Goal: Task Accomplishment & Management: Manage account settings

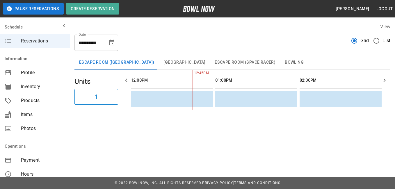
click at [33, 100] on span "Products" at bounding box center [43, 100] width 44 height 7
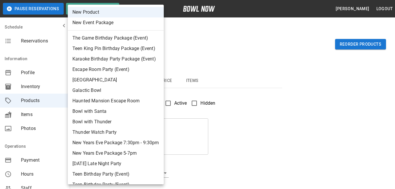
click at [98, 91] on li "Galactic Bowl" at bounding box center [116, 90] width 96 height 10
type input "*"
type input "**********"
type textarea "**********"
type input "**********"
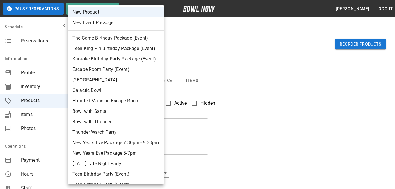
type input "*"
type input "**"
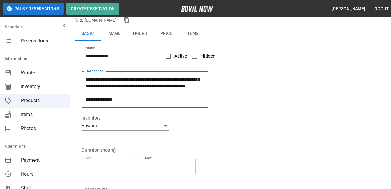
scroll to position [33, 0]
drag, startPoint x: 103, startPoint y: 98, endPoint x: 99, endPoint y: 101, distance: 4.7
click at [99, 101] on textarea "**********" at bounding box center [145, 89] width 119 height 27
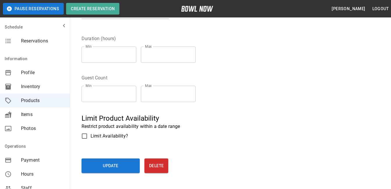
scroll to position [175, 0]
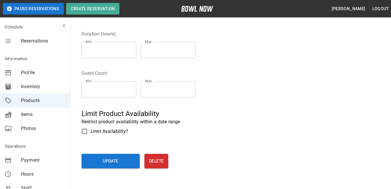
click at [110, 163] on button "Update" at bounding box center [110, 161] width 58 height 15
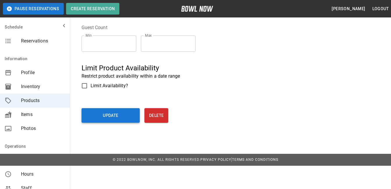
scroll to position [197, 0]
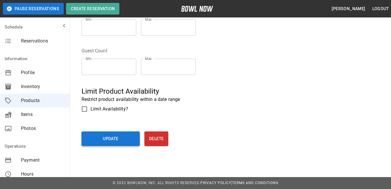
type textarea "**********"
click at [123, 137] on button "Update" at bounding box center [110, 139] width 58 height 15
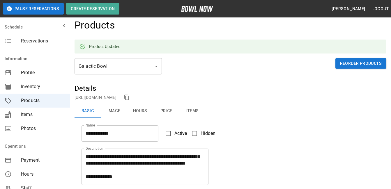
scroll to position [0, 0]
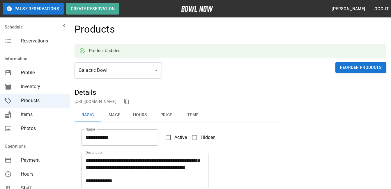
drag, startPoint x: 116, startPoint y: 115, endPoint x: 151, endPoint y: 108, distance: 36.0
click at [116, 115] on button "Image" at bounding box center [114, 115] width 26 height 14
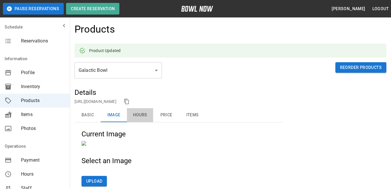
click at [143, 115] on button "Hours" at bounding box center [140, 115] width 26 height 14
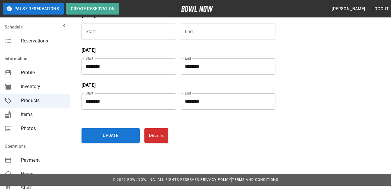
scroll to position [259, 0]
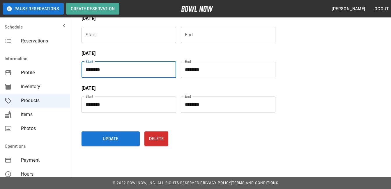
click at [111, 70] on input "********" at bounding box center [126, 70] width 91 height 16
click at [127, 71] on input "********" at bounding box center [126, 70] width 91 height 16
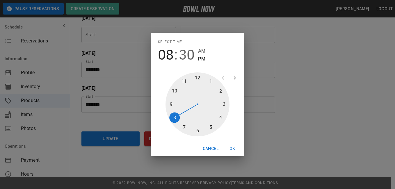
click at [189, 56] on span "30" at bounding box center [187, 55] width 16 height 16
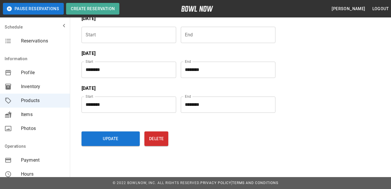
click at [205, 68] on input "********" at bounding box center [226, 70] width 91 height 16
click at [203, 69] on input "********" at bounding box center [226, 70] width 91 height 16
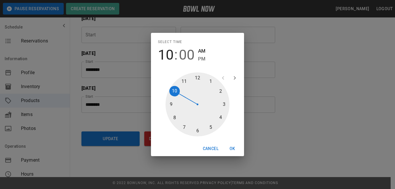
click at [201, 62] on span "PM" at bounding box center [201, 59] width 7 height 8
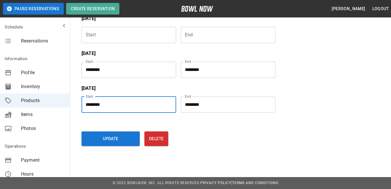
click at [131, 105] on input "********" at bounding box center [126, 105] width 91 height 16
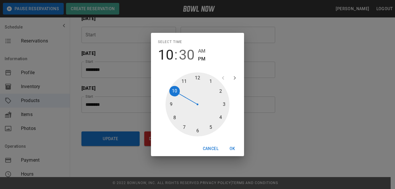
click at [210, 147] on button "Cancel" at bounding box center [211, 148] width 20 height 11
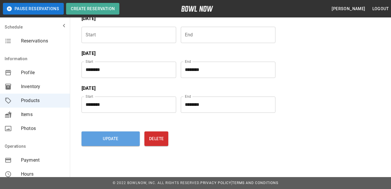
drag, startPoint x: 99, startPoint y: 137, endPoint x: 354, endPoint y: 101, distance: 257.2
click at [100, 137] on button "Update" at bounding box center [110, 139] width 58 height 15
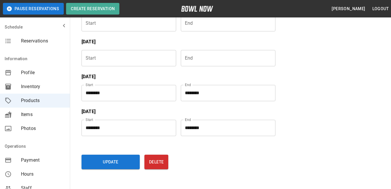
drag, startPoint x: 156, startPoint y: 128, endPoint x: 323, endPoint y: 101, distance: 169.3
click at [323, 101] on div "**********" at bounding box center [231, 2] width 312 height 347
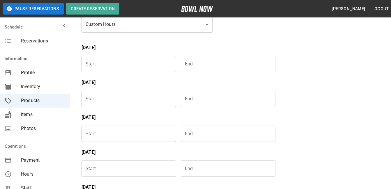
scroll to position [0, 0]
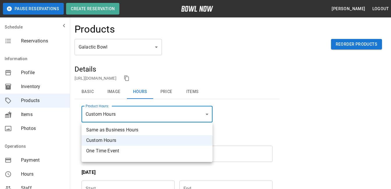
click at [165, 89] on div at bounding box center [197, 94] width 395 height 189
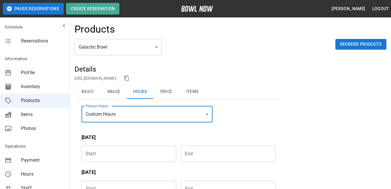
drag, startPoint x: 165, startPoint y: 92, endPoint x: 233, endPoint y: 87, distance: 68.9
click at [165, 92] on button "Price" at bounding box center [166, 92] width 26 height 14
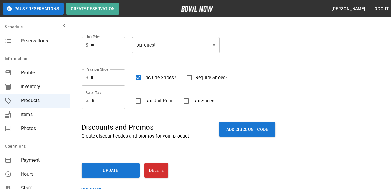
scroll to position [146, 0]
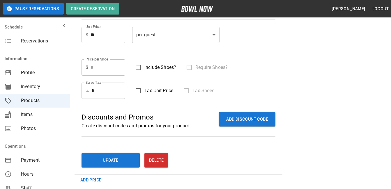
drag, startPoint x: 112, startPoint y: 157, endPoint x: 299, endPoint y: 80, distance: 201.9
click at [112, 157] on button "Update" at bounding box center [110, 160] width 58 height 15
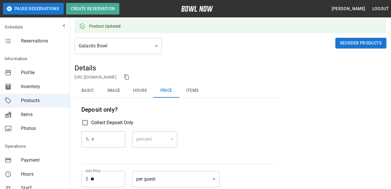
scroll to position [0, 0]
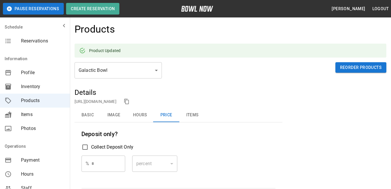
drag, startPoint x: 192, startPoint y: 117, endPoint x: 237, endPoint y: 104, distance: 46.9
click at [192, 116] on button "Items" at bounding box center [192, 115] width 26 height 14
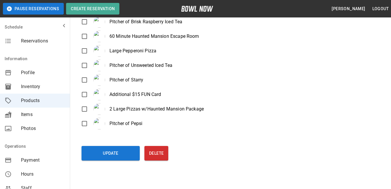
scroll to position [497, 0]
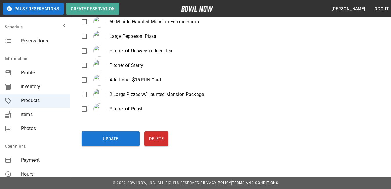
click at [116, 139] on button "Update" at bounding box center [110, 139] width 58 height 15
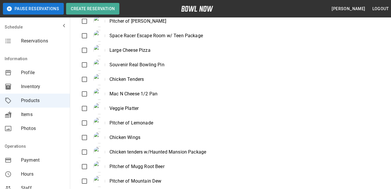
scroll to position [0, 0]
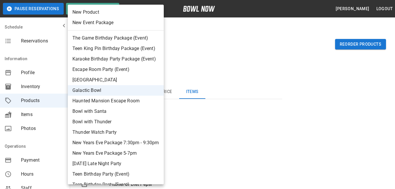
click at [120, 47] on li "Teen King Pin Birthday Package (Event)" at bounding box center [116, 48] width 96 height 10
type input "*"
type input "****"
type input "******"
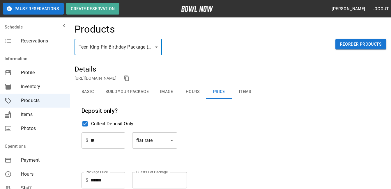
click at [132, 92] on button "Build Your Package" at bounding box center [127, 92] width 53 height 14
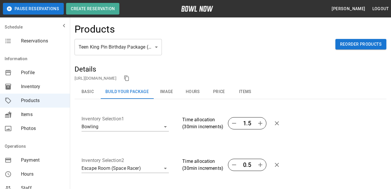
click at [172, 91] on button "Image" at bounding box center [166, 92] width 26 height 14
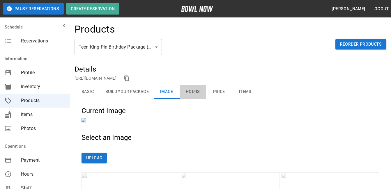
click at [196, 91] on button "Hours" at bounding box center [193, 92] width 26 height 14
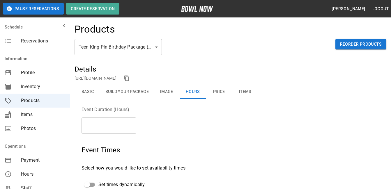
click at [216, 90] on button "Price" at bounding box center [219, 92] width 26 height 14
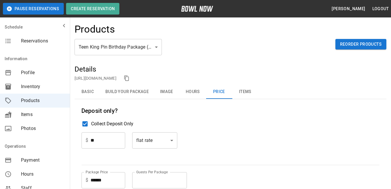
click at [243, 93] on button "Items" at bounding box center [245, 92] width 26 height 14
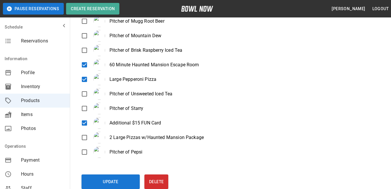
scroll to position [497, 0]
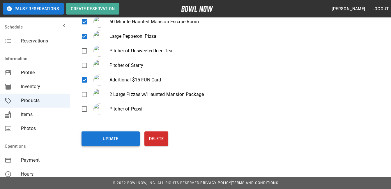
click at [111, 137] on button "Update" at bounding box center [110, 139] width 58 height 15
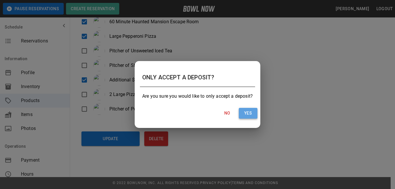
click at [249, 112] on button "Yes" at bounding box center [248, 113] width 19 height 11
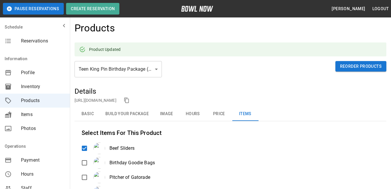
scroll to position [0, 0]
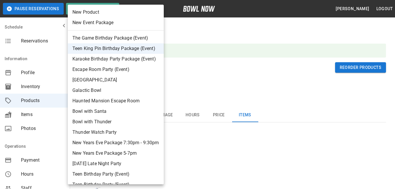
click at [149, 61] on li "Karaoke Birthday Party Package (Event)" at bounding box center [116, 59] width 96 height 10
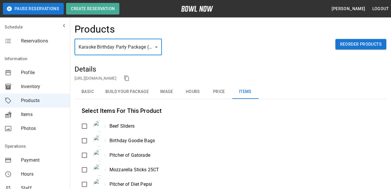
click at [95, 92] on button "Basic" at bounding box center [88, 92] width 26 height 14
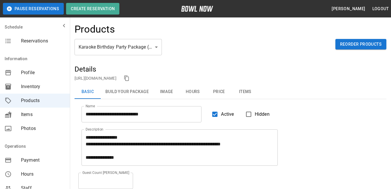
scroll to position [7, 0]
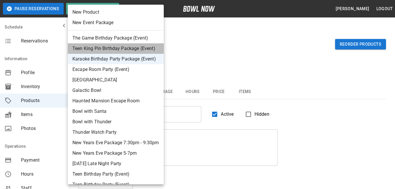
click at [144, 48] on li "Teen King Pin Birthday Package (Event)" at bounding box center [116, 48] width 96 height 10
type input "*"
type input "**********"
type textarea "**********"
type input "**"
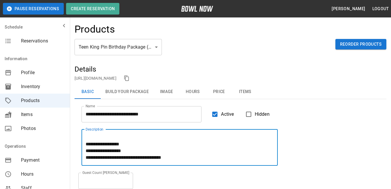
scroll to position [54, 0]
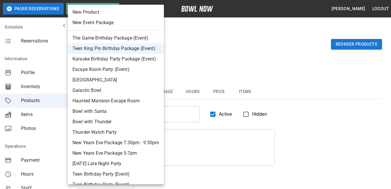
click at [111, 57] on li "Karaoke Birthday Party Package (Event)" at bounding box center [116, 59] width 96 height 10
type input "*"
type input "**********"
type textarea "**********"
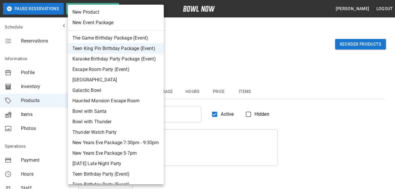
type input "**"
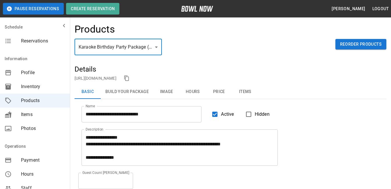
scroll to position [33, 0]
click at [128, 151] on textarea "**********" at bounding box center [180, 147] width 188 height 27
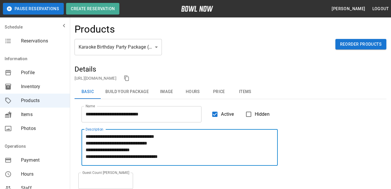
scroll to position [0, 0]
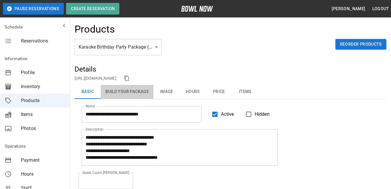
click at [134, 91] on button "Build Your Package" at bounding box center [127, 92] width 53 height 14
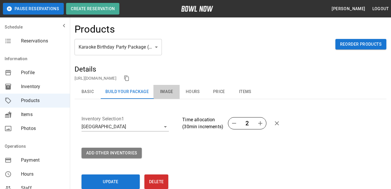
click at [171, 92] on button "Image" at bounding box center [166, 92] width 26 height 14
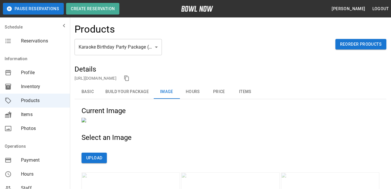
click at [196, 93] on button "Hours" at bounding box center [193, 92] width 26 height 14
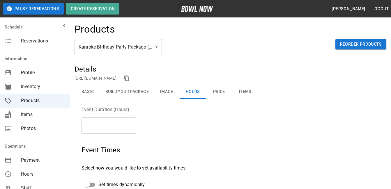
click at [219, 92] on button "Price" at bounding box center [219, 92] width 26 height 14
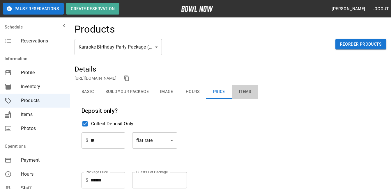
click at [247, 91] on button "Items" at bounding box center [245, 92] width 26 height 14
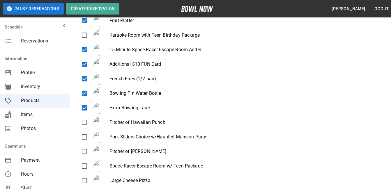
scroll to position [204, 0]
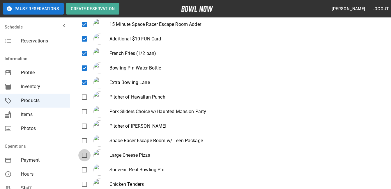
click at [84, 162] on div "Beef Sliders Birthday Goodie Bags Pitcher of Gatorade Mozzarella Sticks 25CT Pi…" at bounding box center [230, 161] width 298 height 495
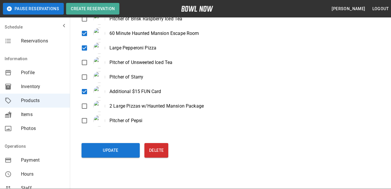
scroll to position [495, 0]
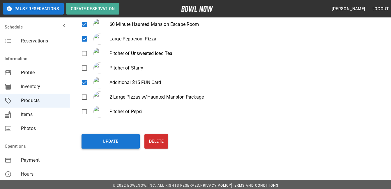
click at [105, 142] on button "Update" at bounding box center [110, 141] width 58 height 15
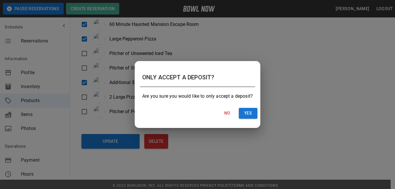
click at [252, 111] on button "Yes" at bounding box center [248, 113] width 19 height 11
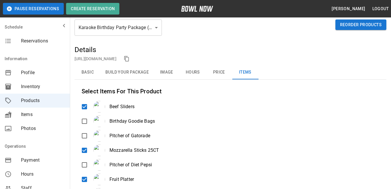
scroll to position [0, 0]
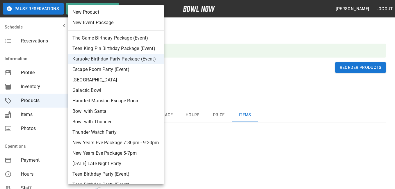
click at [145, 39] on li "The Game Birthday Package (Event)" at bounding box center [116, 38] width 96 height 10
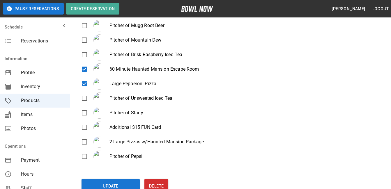
scroll to position [466, 0]
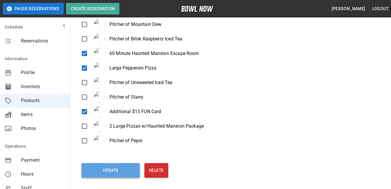
click at [118, 165] on button "Update" at bounding box center [110, 170] width 58 height 15
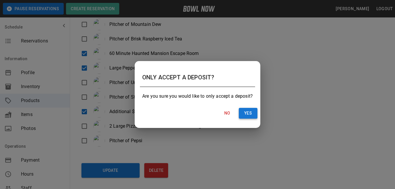
click at [245, 114] on button "Yes" at bounding box center [248, 113] width 19 height 11
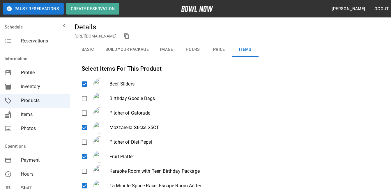
scroll to position [0, 0]
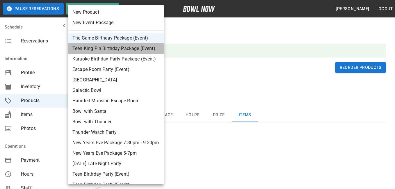
click at [114, 52] on li "Teen King Pin Birthday Package (Event)" at bounding box center [116, 48] width 96 height 10
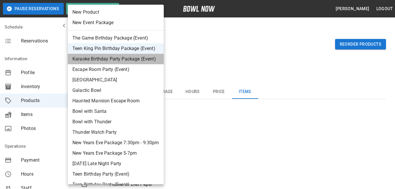
click at [151, 61] on li "Karaoke Birthday Party Package (Event)" at bounding box center [116, 59] width 96 height 10
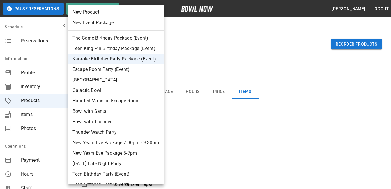
click at [139, 66] on li "Escape Room Party (Event)" at bounding box center [116, 69] width 96 height 10
type input "*"
type input "**********"
type textarea "**********"
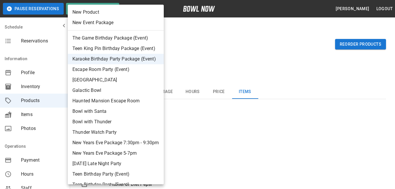
type input "**"
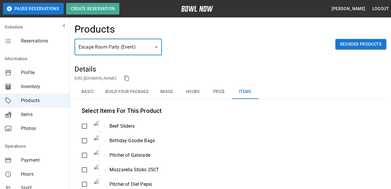
click at [86, 89] on button "Basic" at bounding box center [88, 92] width 26 height 14
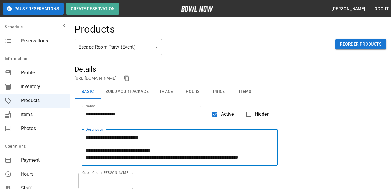
click at [142, 95] on button "Build Your Package" at bounding box center [127, 92] width 53 height 14
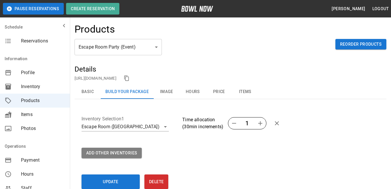
click at [170, 91] on button "Image" at bounding box center [166, 92] width 26 height 14
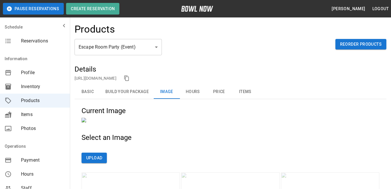
click at [187, 91] on button "Hours" at bounding box center [193, 92] width 26 height 14
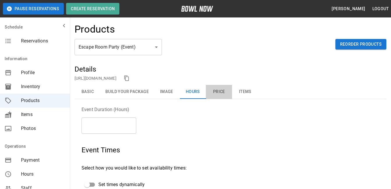
click at [222, 92] on button "Price" at bounding box center [219, 92] width 26 height 14
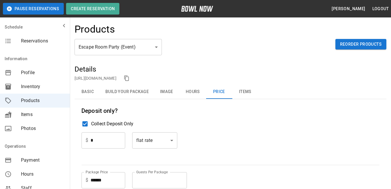
scroll to position [29, 0]
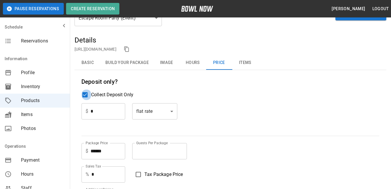
type input "*"
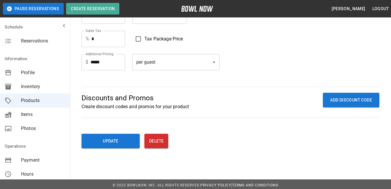
scroll to position [167, 0]
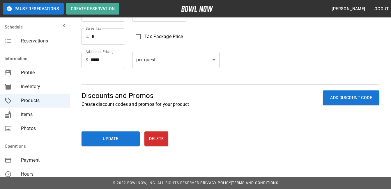
drag, startPoint x: 112, startPoint y: 137, endPoint x: 268, endPoint y: 84, distance: 165.1
click at [112, 137] on button "Update" at bounding box center [110, 139] width 58 height 15
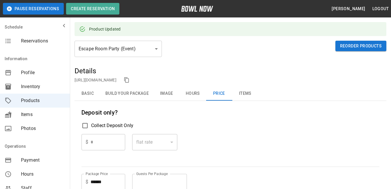
scroll to position [0, 0]
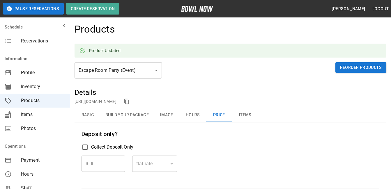
click at [247, 115] on button "Items" at bounding box center [245, 115] width 26 height 14
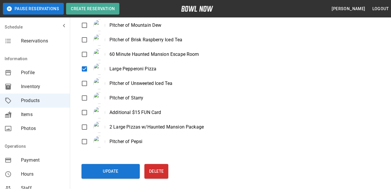
scroll to position [466, 0]
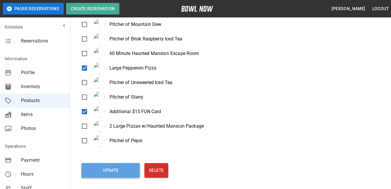
click at [121, 168] on button "Update" at bounding box center [110, 170] width 58 height 15
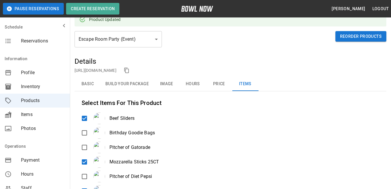
scroll to position [0, 0]
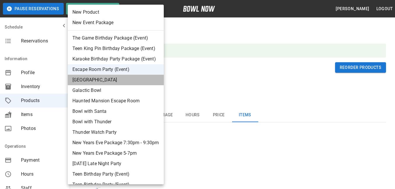
click at [111, 80] on li "[GEOGRAPHIC_DATA]" at bounding box center [116, 80] width 96 height 10
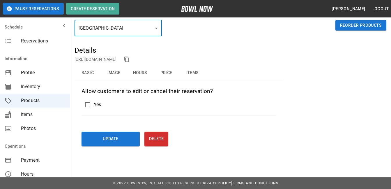
scroll to position [42, 0]
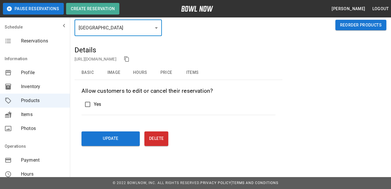
click at [86, 72] on button "Basic" at bounding box center [88, 73] width 26 height 14
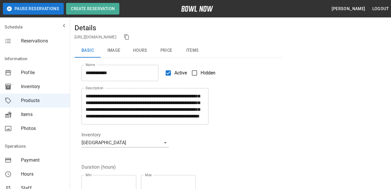
scroll to position [0, 0]
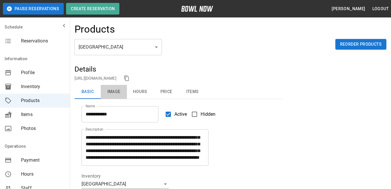
click at [120, 93] on button "Image" at bounding box center [114, 92] width 26 height 14
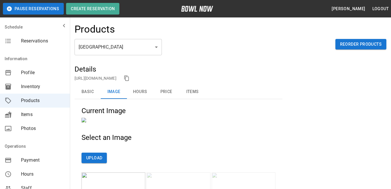
click at [137, 91] on button "Hours" at bounding box center [140, 92] width 26 height 14
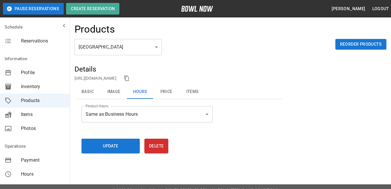
click at [167, 91] on button "Price" at bounding box center [166, 92] width 26 height 14
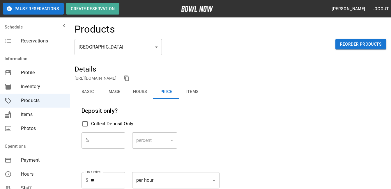
click at [196, 93] on button "Items" at bounding box center [192, 92] width 26 height 14
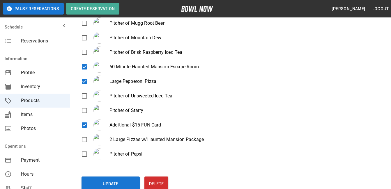
scroll to position [497, 0]
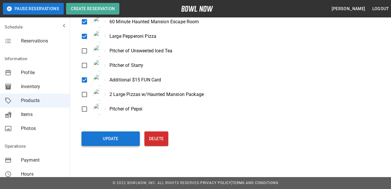
click at [95, 134] on button "Update" at bounding box center [110, 139] width 58 height 15
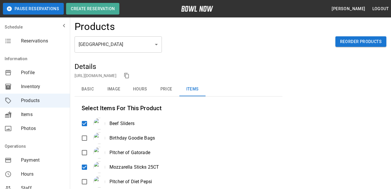
scroll to position [0, 0]
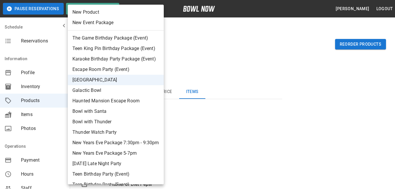
click at [124, 90] on li "Galactic Bowl" at bounding box center [116, 90] width 96 height 10
type input "*"
type input "**********"
type textarea "**********"
type input "**********"
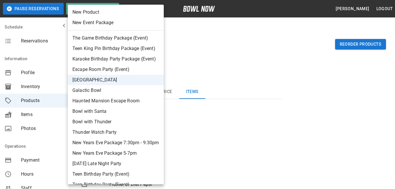
type input "*"
type input "**"
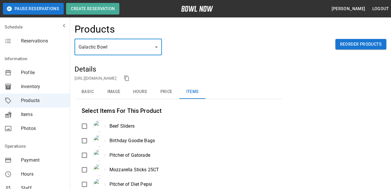
click at [89, 94] on button "Basic" at bounding box center [88, 92] width 26 height 14
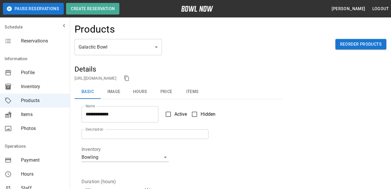
scroll to position [33, 0]
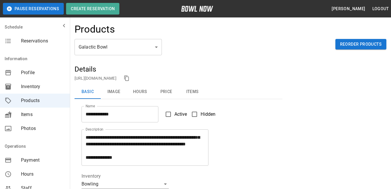
click at [118, 92] on button "Image" at bounding box center [114, 92] width 26 height 14
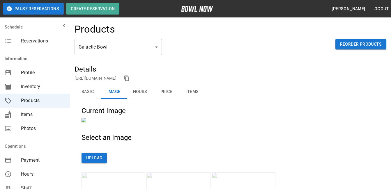
click at [147, 93] on button "Hours" at bounding box center [140, 92] width 26 height 14
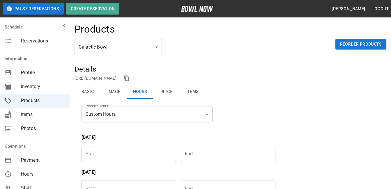
click at [169, 91] on button "Price" at bounding box center [166, 92] width 26 height 14
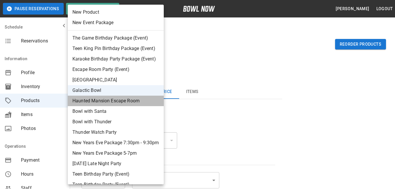
click at [108, 101] on li "Haunted Mansion Escape Room" at bounding box center [116, 101] width 96 height 10
type input "*"
type input "**"
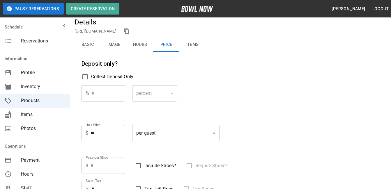
scroll to position [29, 0]
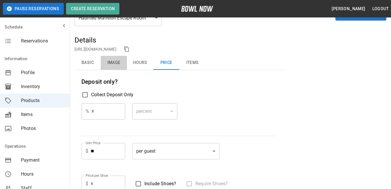
click at [107, 63] on button "Image" at bounding box center [114, 63] width 26 height 14
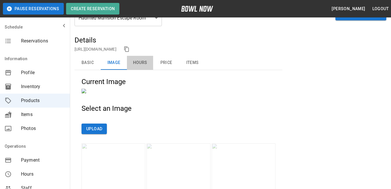
click at [139, 63] on button "Hours" at bounding box center [140, 63] width 26 height 14
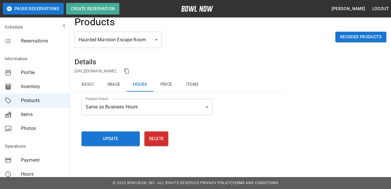
click at [171, 84] on button "Price" at bounding box center [166, 85] width 26 height 14
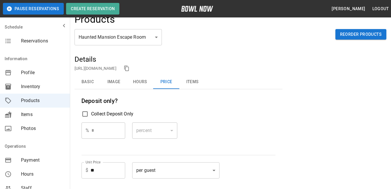
scroll to position [0, 0]
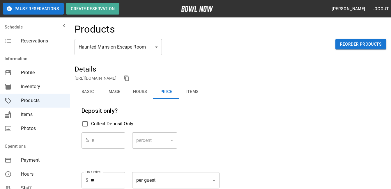
click at [194, 91] on button "Items" at bounding box center [192, 92] width 26 height 14
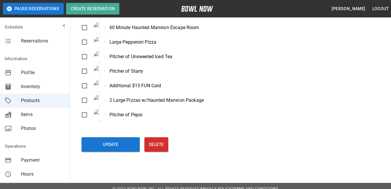
scroll to position [497, 0]
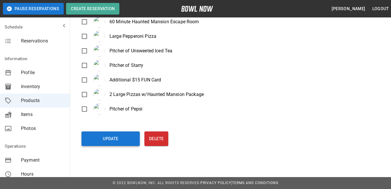
click at [105, 136] on button "Update" at bounding box center [110, 139] width 58 height 15
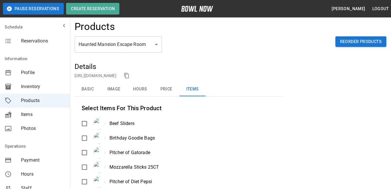
scroll to position [0, 0]
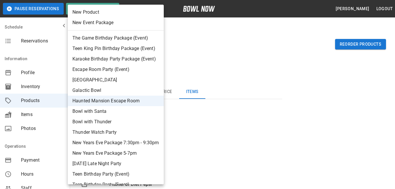
click at [119, 111] on li "Bowl with Santa" at bounding box center [116, 111] width 96 height 10
type input "*"
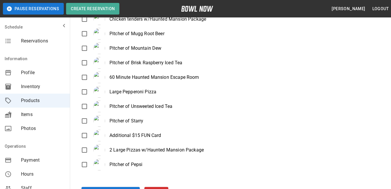
scroll to position [497, 0]
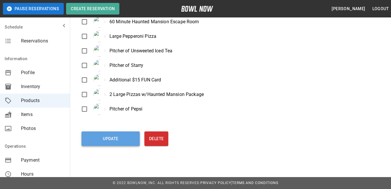
click at [121, 139] on button "Update" at bounding box center [110, 139] width 58 height 15
